Goal: Task Accomplishment & Management: Manage account settings

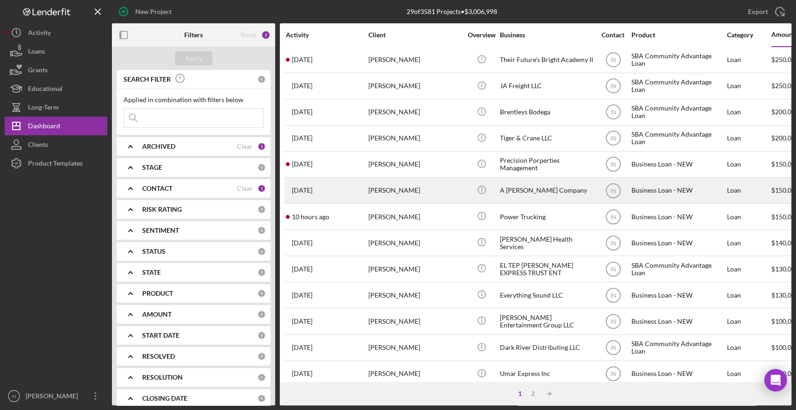
click at [424, 183] on div "[PERSON_NAME]" at bounding box center [414, 190] width 93 height 25
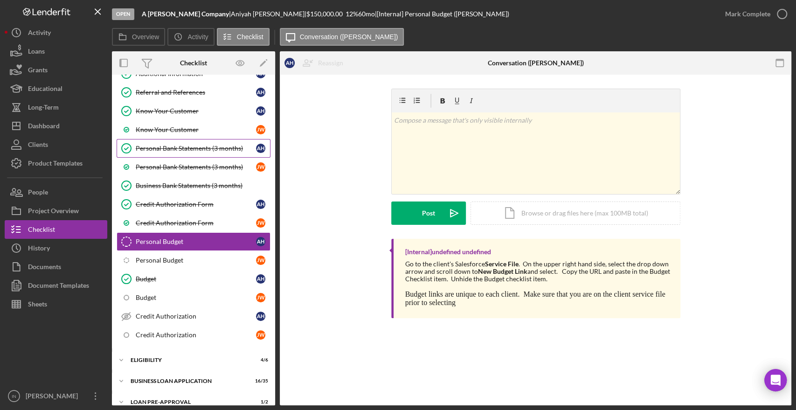
scroll to position [161, 0]
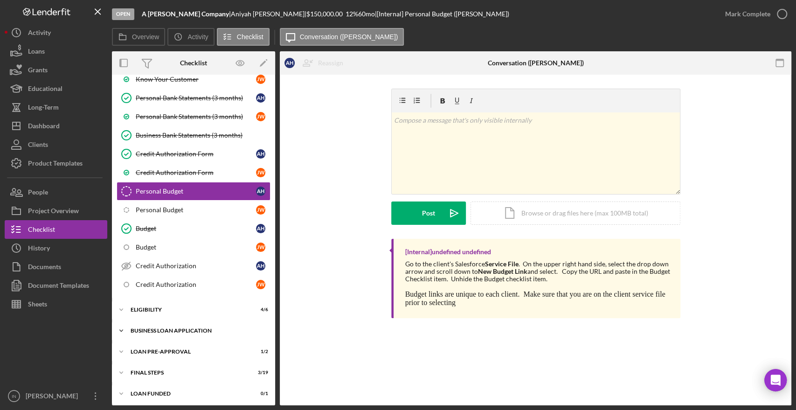
click at [164, 323] on div "Icon/Expander BUSINESS LOAN APPLICATION 16 / 35" at bounding box center [193, 330] width 163 height 19
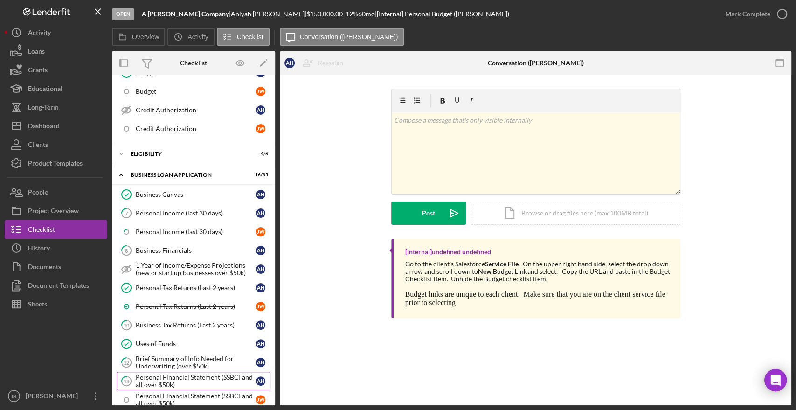
scroll to position [368, 0]
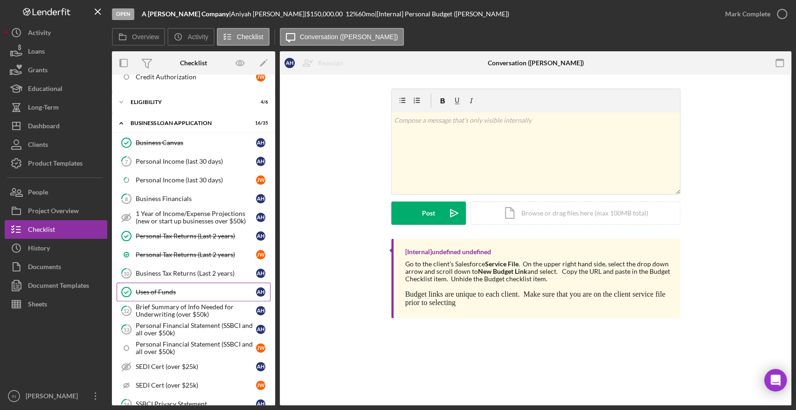
click at [185, 288] on div "Uses of Funds" at bounding box center [196, 291] width 120 height 7
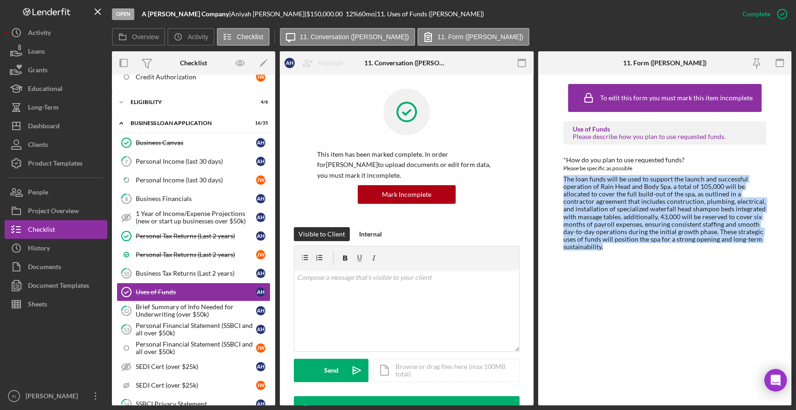
drag, startPoint x: 563, startPoint y: 177, endPoint x: 751, endPoint y: 242, distance: 199.3
click at [754, 245] on div "To edit this form you must mark this item incomplete Use of Funds Please descri…" at bounding box center [665, 240] width 254 height 331
copy div "The loan funds will be used to support the launch and successful operation of R…"
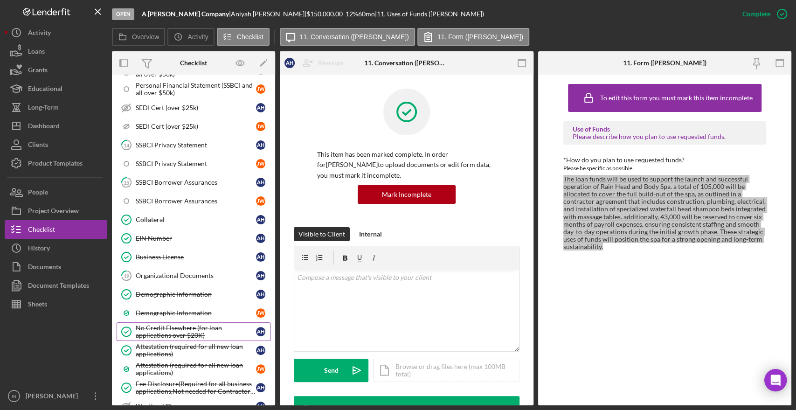
scroll to position [524, 0]
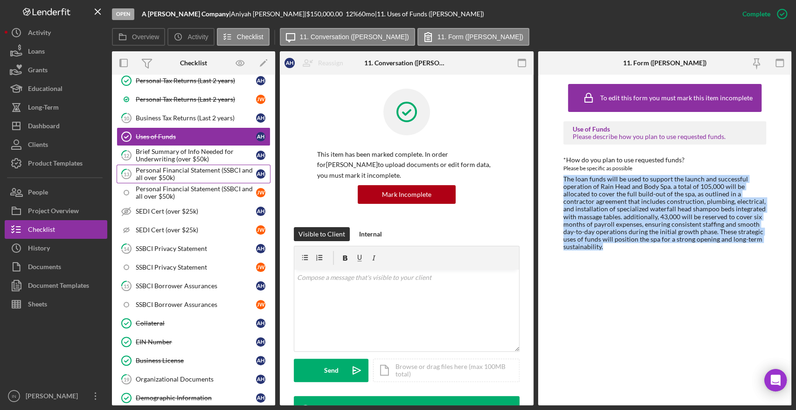
click at [187, 171] on div "Personal Financial Statement (SSBCI and all over $50k)" at bounding box center [196, 174] width 120 height 15
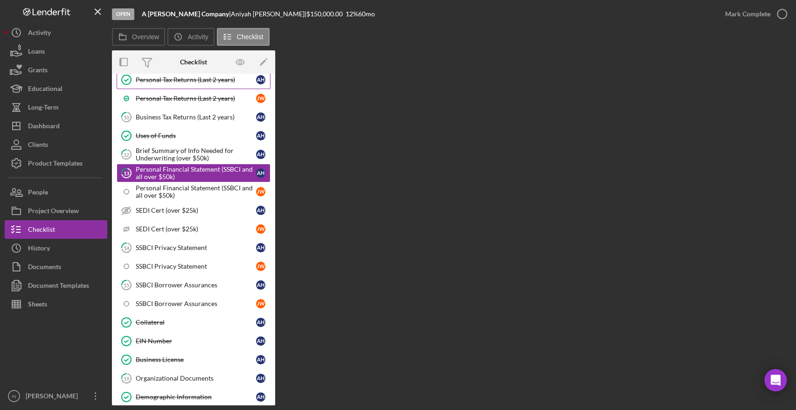
click at [190, 77] on div "Personal Tax Returns (Last 2 years)" at bounding box center [196, 79] width 120 height 7
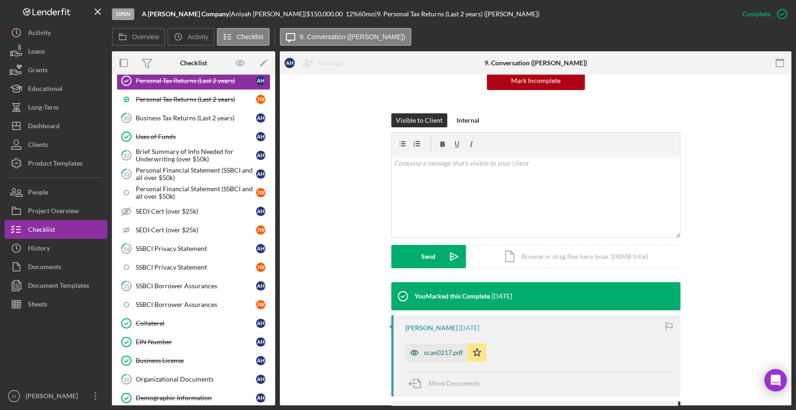
scroll to position [333, 0]
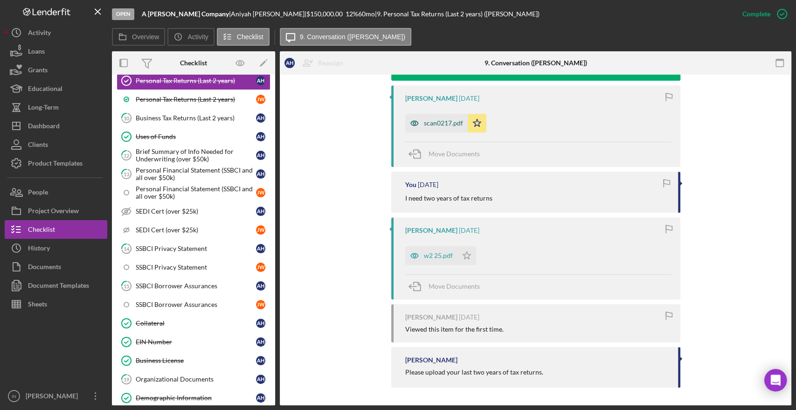
click at [431, 120] on div "scan0217.pdf" at bounding box center [443, 122] width 39 height 7
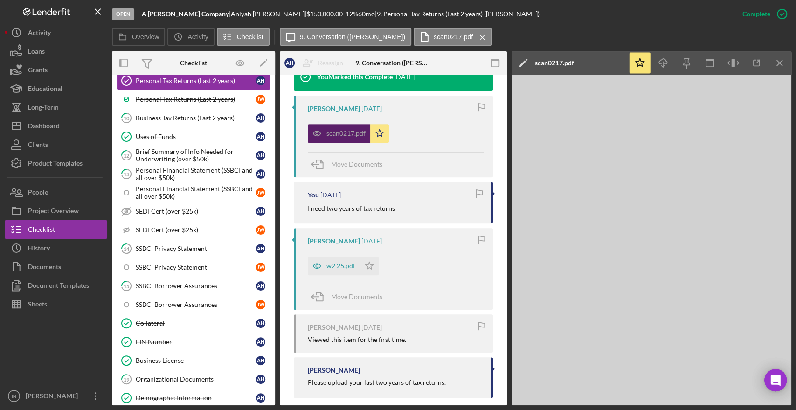
scroll to position [343, 0]
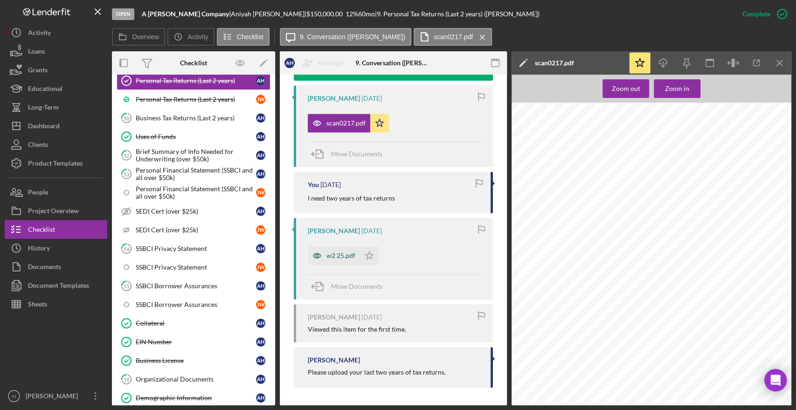
click at [327, 254] on div "w2 25.pdf" at bounding box center [341, 255] width 29 height 7
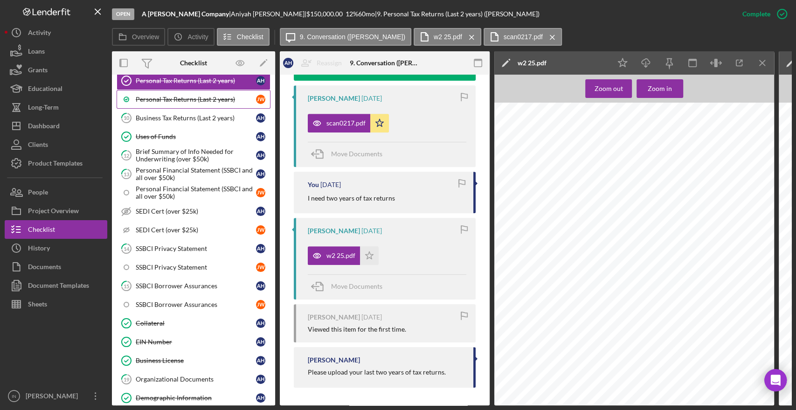
click at [190, 97] on div "Personal Tax Returns (Last 2 years)" at bounding box center [196, 99] width 120 height 7
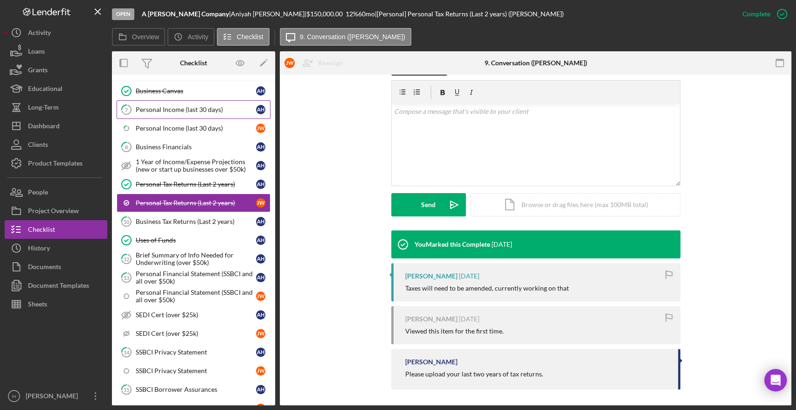
scroll to position [368, 0]
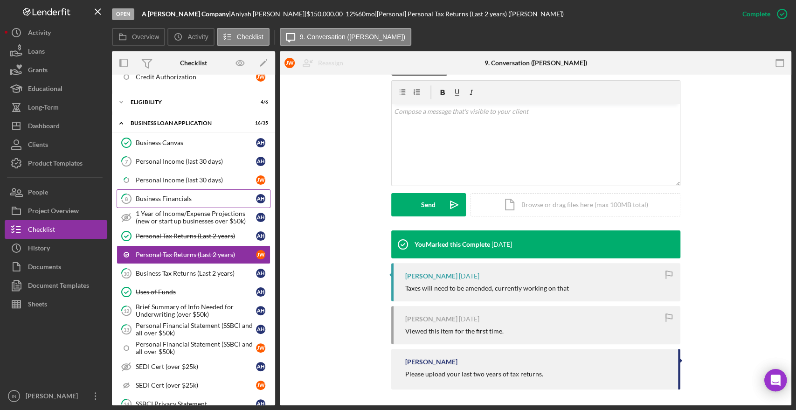
click at [181, 195] on div "Business Financials" at bounding box center [196, 198] width 120 height 7
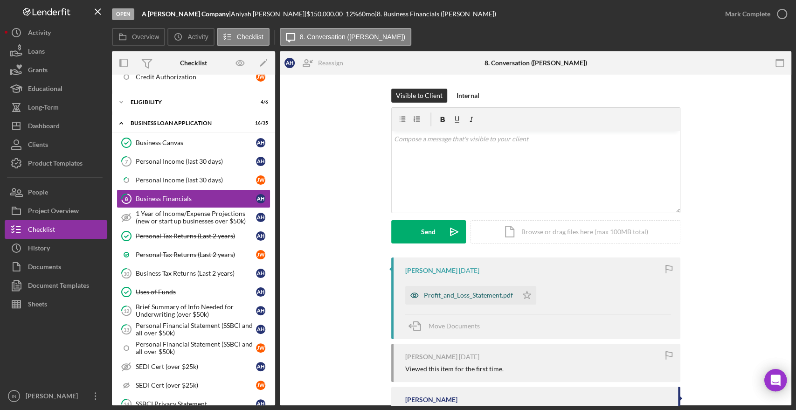
click at [458, 298] on div "Profit_and_Loss_Statement.pdf" at bounding box center [468, 295] width 89 height 7
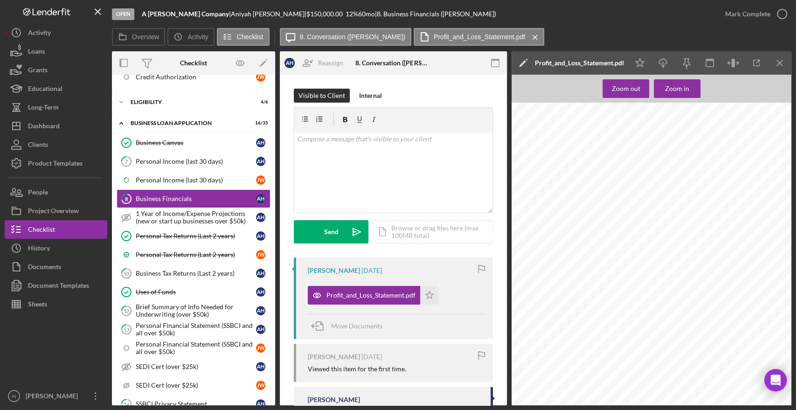
scroll to position [75, 0]
click at [54, 124] on div "Dashboard" at bounding box center [44, 127] width 32 height 21
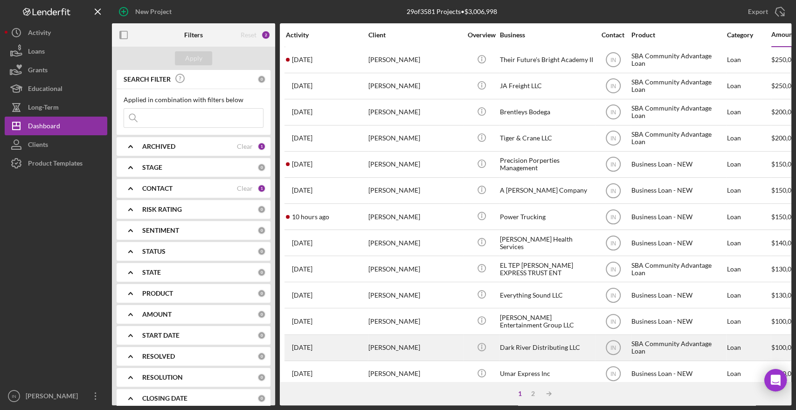
scroll to position [104, 0]
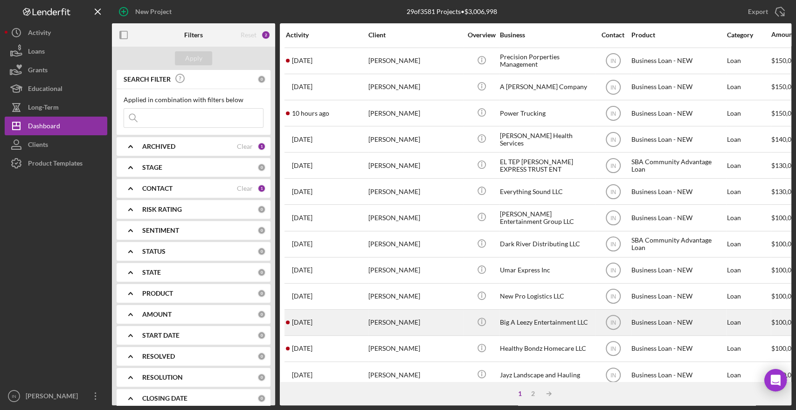
click at [392, 320] on div "[PERSON_NAME]" at bounding box center [414, 322] width 93 height 25
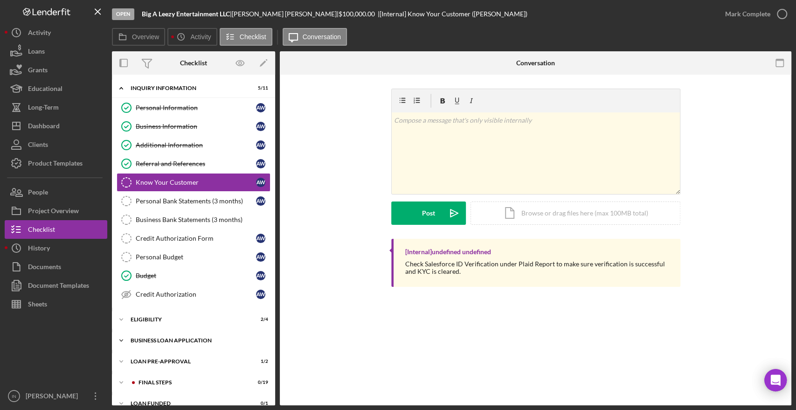
click at [176, 342] on div "Icon/Expander BUSINESS LOAN APPLICATION 19 / 27" at bounding box center [193, 340] width 163 height 19
click at [176, 125] on div "Business Information" at bounding box center [196, 126] width 120 height 7
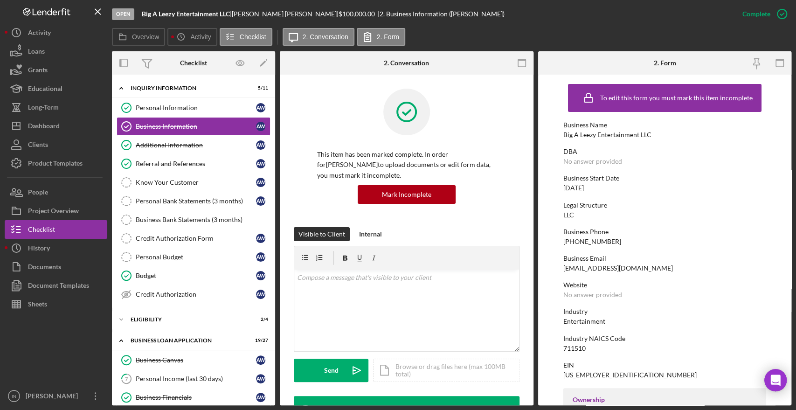
scroll to position [207, 0]
